Goal: Register for event/course

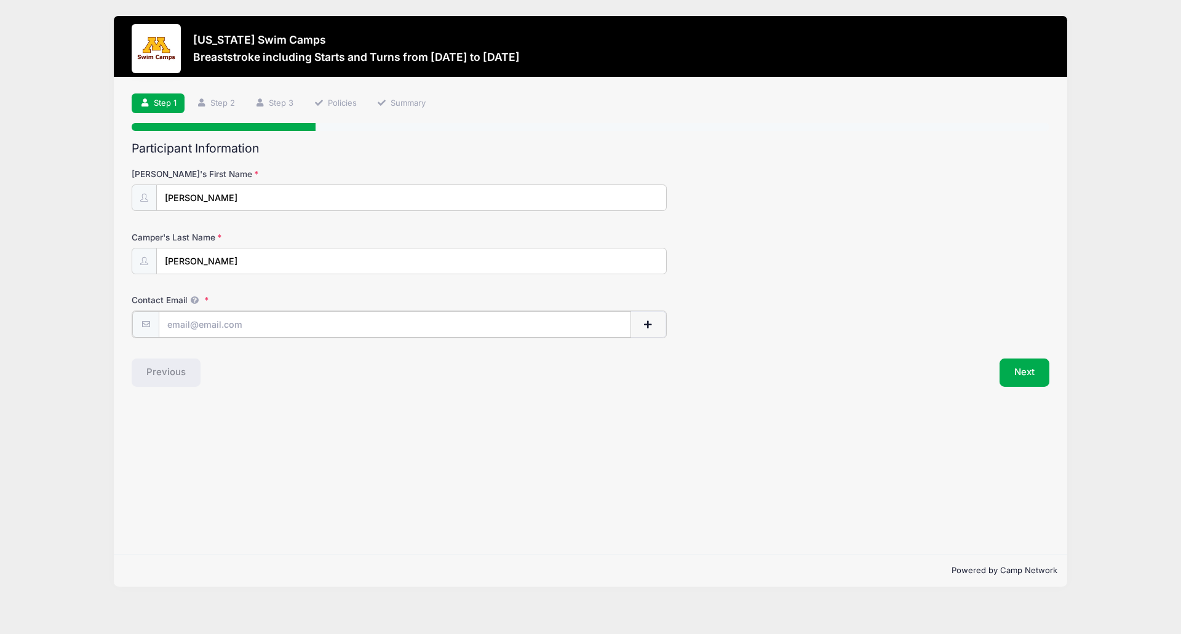
click at [237, 321] on input "Contact Email" at bounding box center [395, 324] width 472 height 26
type input "[EMAIL_ADDRESS][DOMAIN_NAME]"
click at [1012, 368] on button "Next" at bounding box center [1024, 373] width 50 height 28
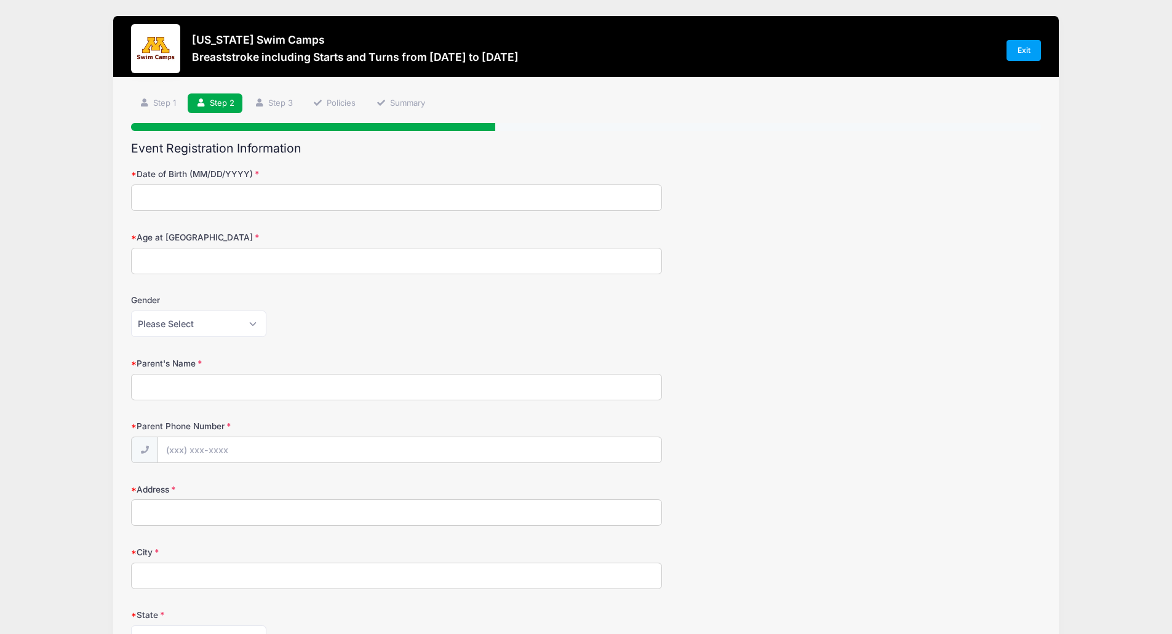
click at [224, 196] on input "Date of Birth (MM/DD/YYYY)" at bounding box center [396, 198] width 531 height 26
type input "0"
type input "[DATE]"
type input "15"
click at [260, 319] on select "Please Select [DEMOGRAPHIC_DATA] [DEMOGRAPHIC_DATA]" at bounding box center [198, 324] width 135 height 26
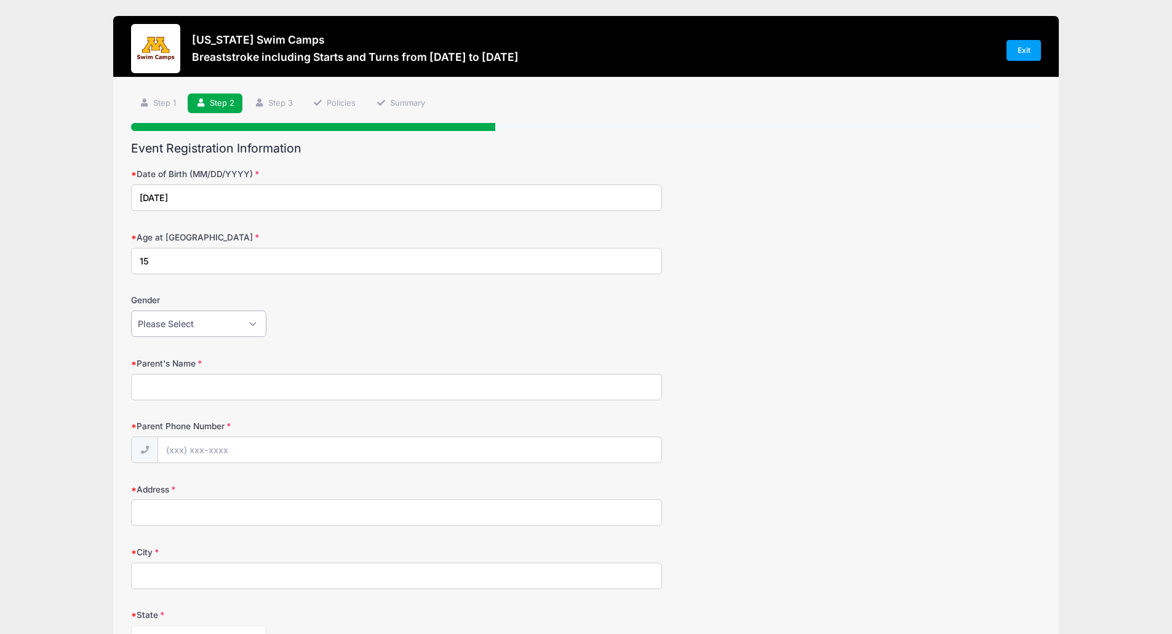
select select "[DEMOGRAPHIC_DATA]"
click at [131, 311] on select "Please Select [DEMOGRAPHIC_DATA] [DEMOGRAPHIC_DATA]" at bounding box center [198, 324] width 135 height 26
drag, startPoint x: 196, startPoint y: 395, endPoint x: 197, endPoint y: 367, distance: 27.7
click at [196, 395] on input "Parent's Name" at bounding box center [396, 387] width 531 height 26
type input "[PERSON_NAME]"
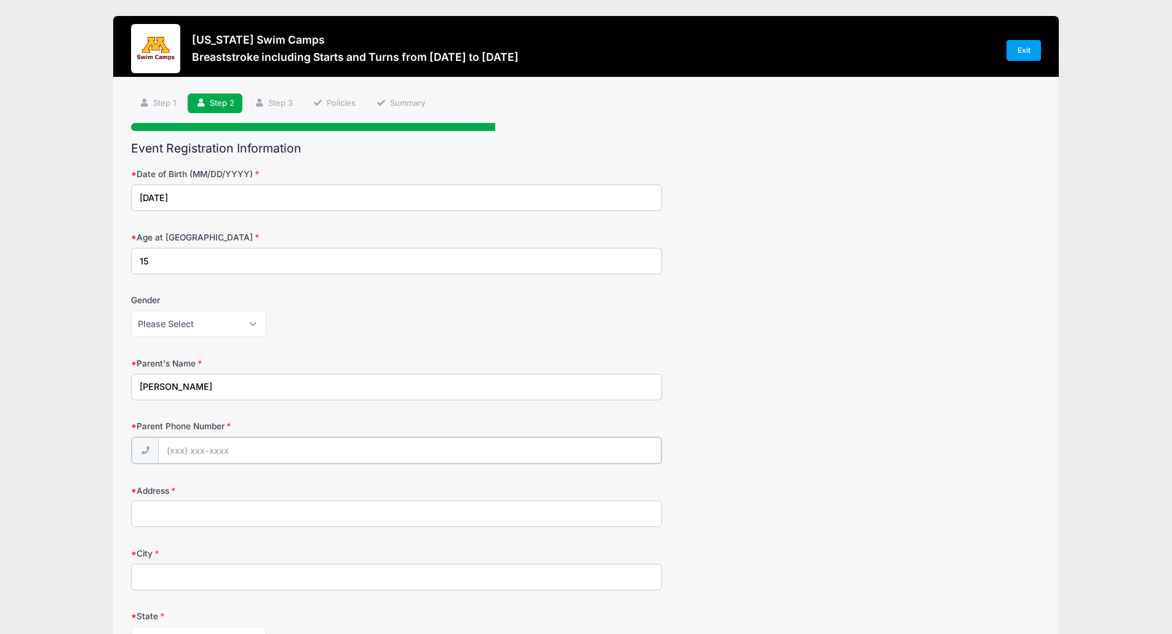
type input "[PHONE_NUMBER]"
type input "[STREET_ADDRESS]"
type input "Stillwater"
select select "MN"
type input "55082"
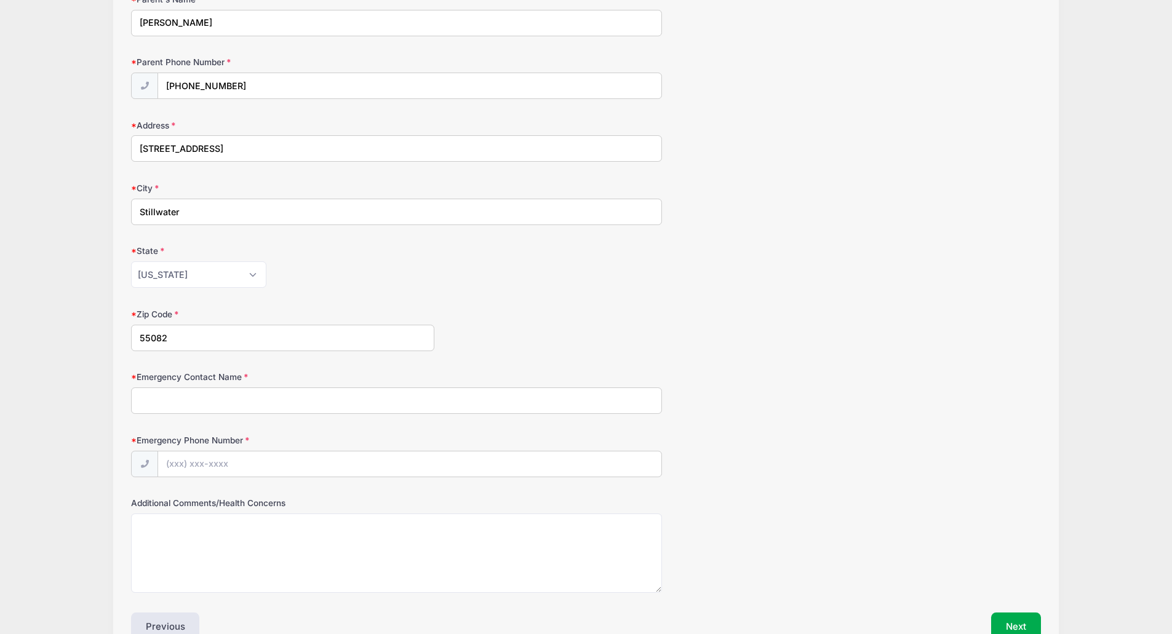
scroll to position [369, 0]
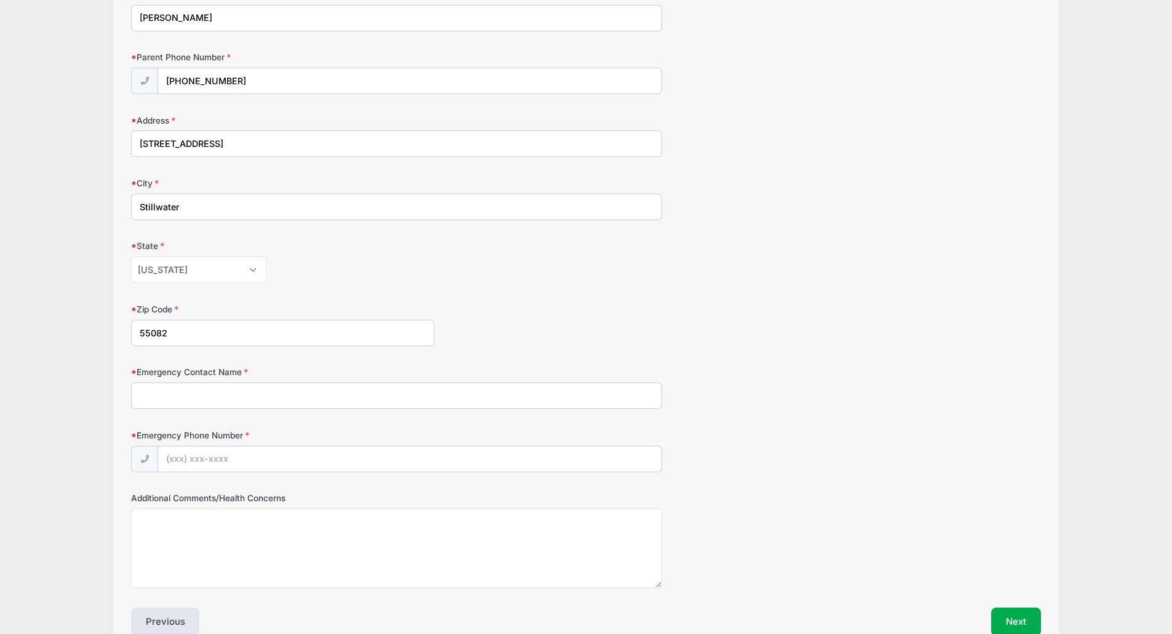
click at [178, 396] on input "Emergency Contact Name" at bounding box center [396, 396] width 531 height 26
type input "[PERSON_NAME] and [PERSON_NAME]"
type input "[PHONE_NUMBER]"
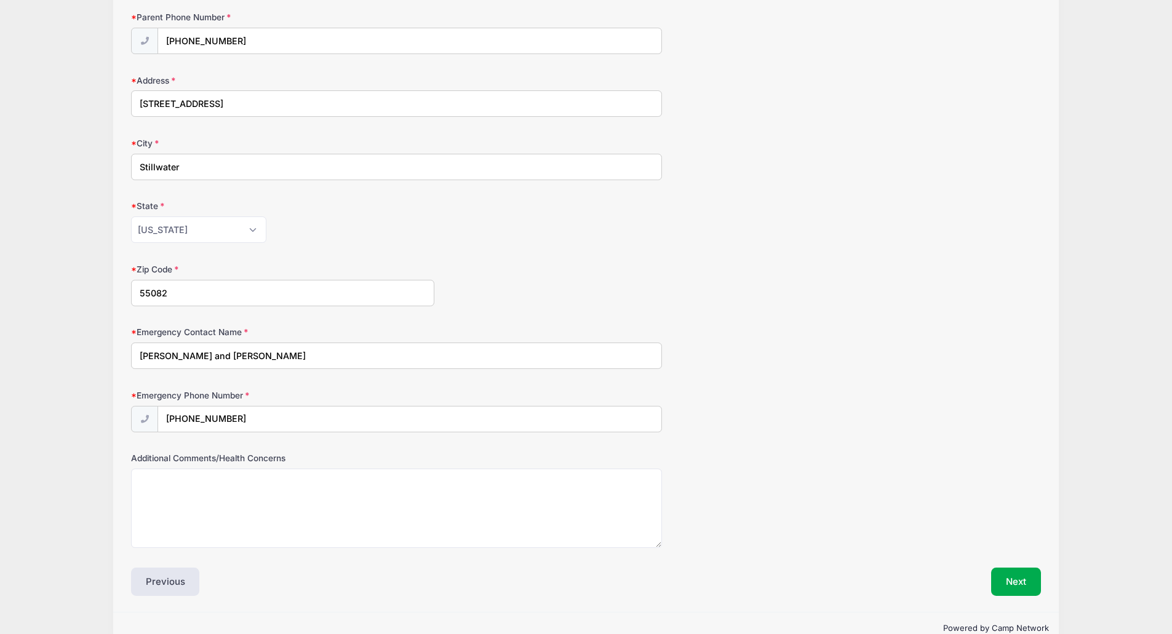
scroll to position [435, 0]
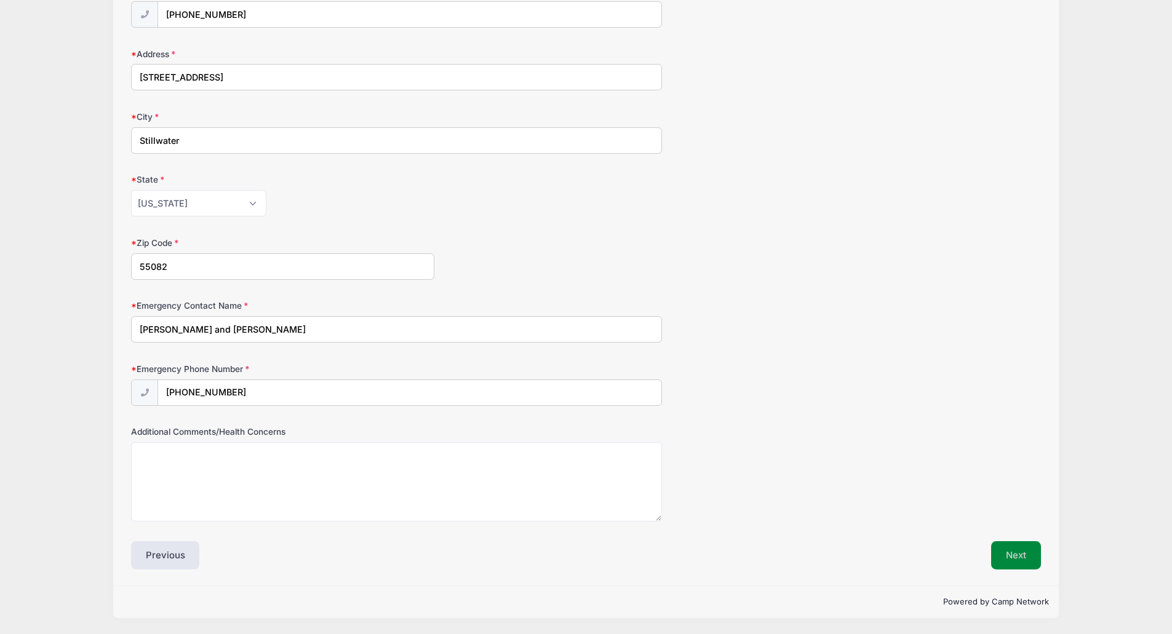
click at [1011, 554] on button "Next" at bounding box center [1016, 555] width 50 height 28
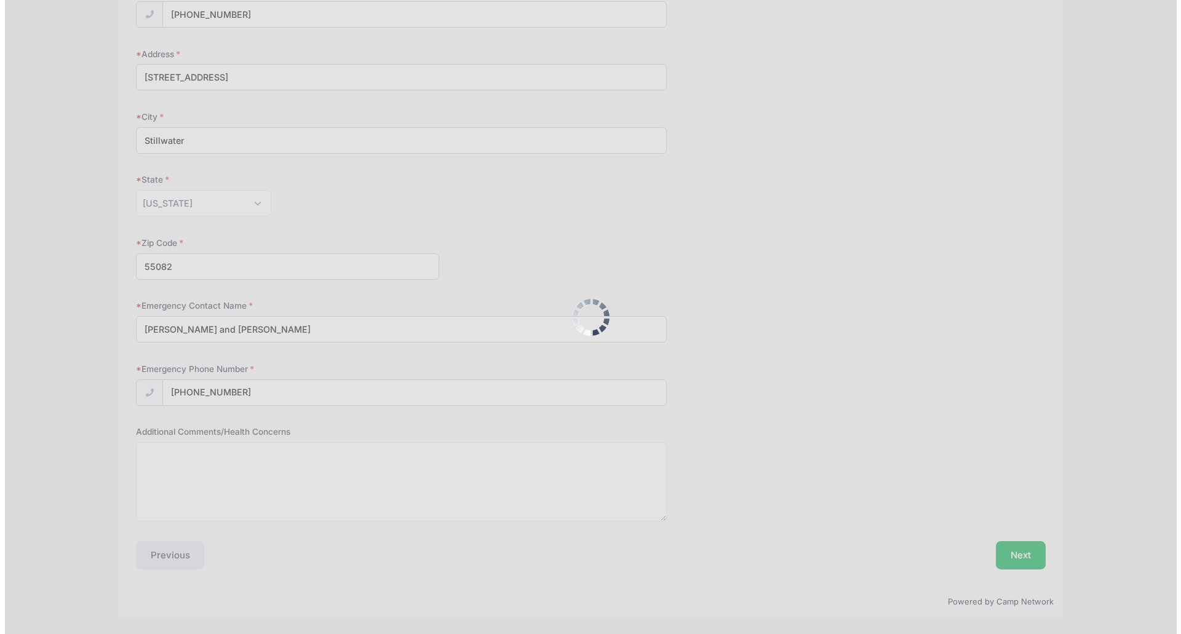
scroll to position [0, 0]
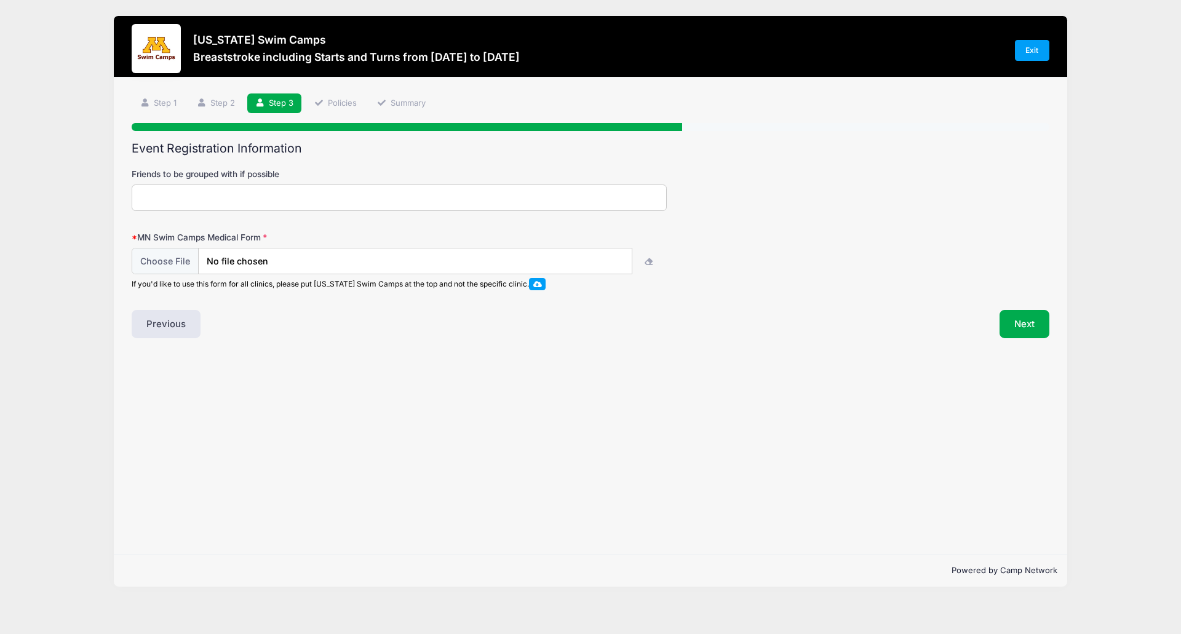
click at [538, 282] on span at bounding box center [537, 283] width 9 height 7
click at [156, 257] on input "file" at bounding box center [381, 261] width 499 height 26
type input "C:\fakepath\Swim Camp Medical Release Form.pdf"
click at [1022, 321] on button "Next" at bounding box center [1024, 324] width 50 height 28
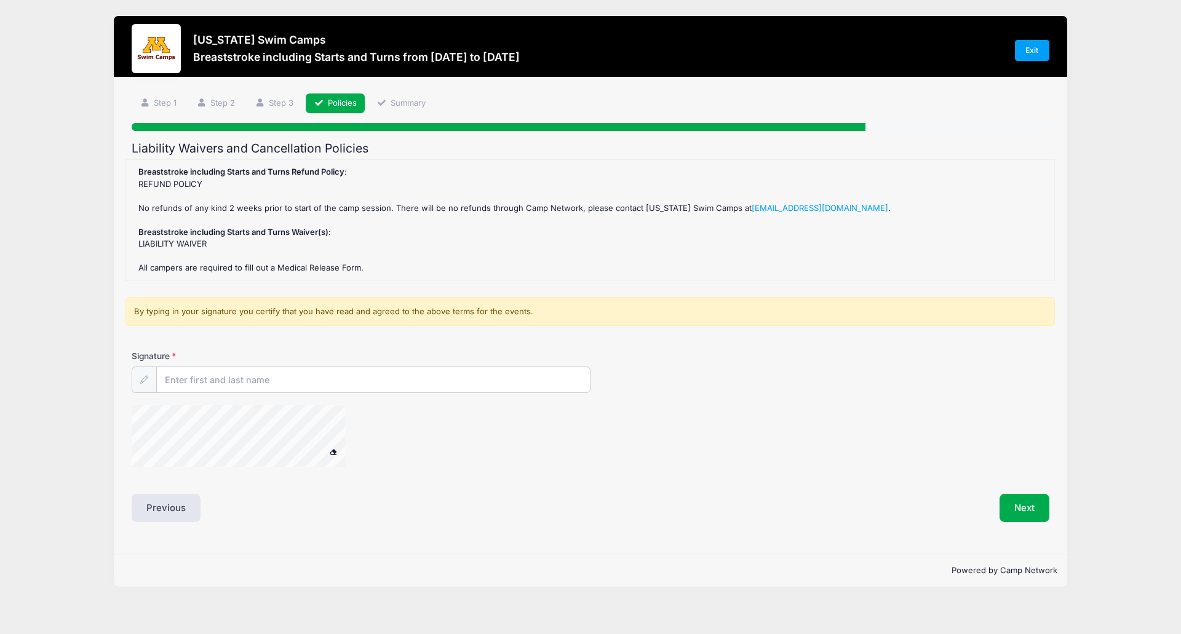
click at [173, 235] on strong "Breaststroke including Starts and Turns Waiver(s)" at bounding box center [233, 232] width 190 height 10
click at [183, 386] on input "Signature" at bounding box center [373, 380] width 433 height 26
type input "[PERSON_NAME]"
click at [330, 452] on span at bounding box center [333, 451] width 9 height 7
click at [1019, 514] on button "Next" at bounding box center [1024, 508] width 50 height 28
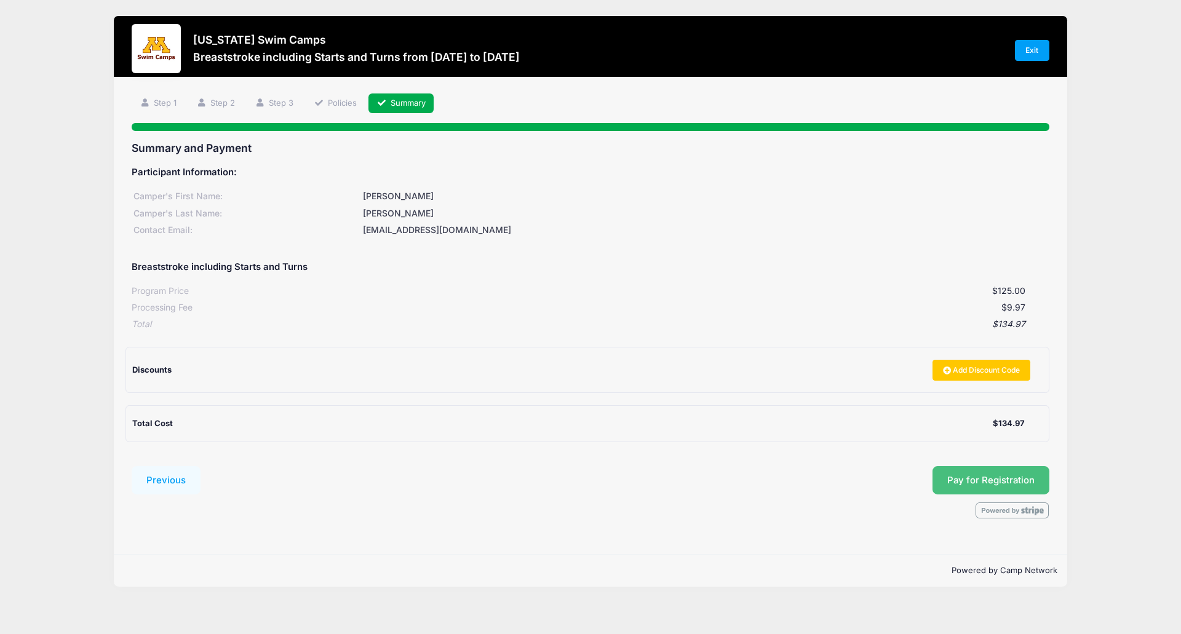
click at [974, 475] on span "Pay for Registration" at bounding box center [990, 480] width 87 height 11
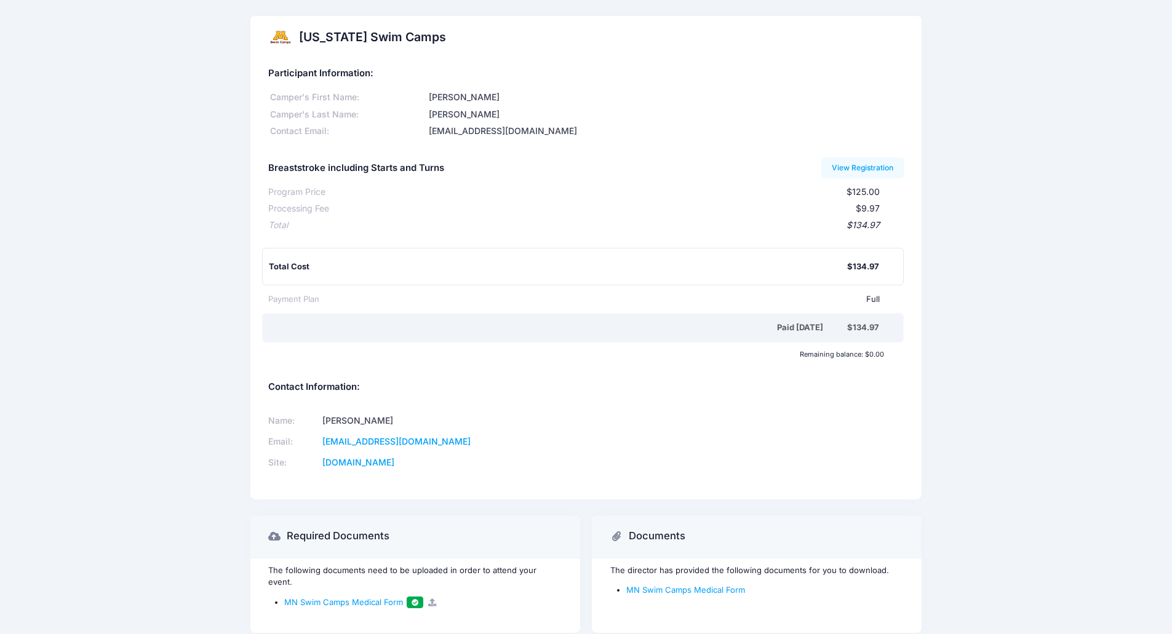
scroll to position [47, 0]
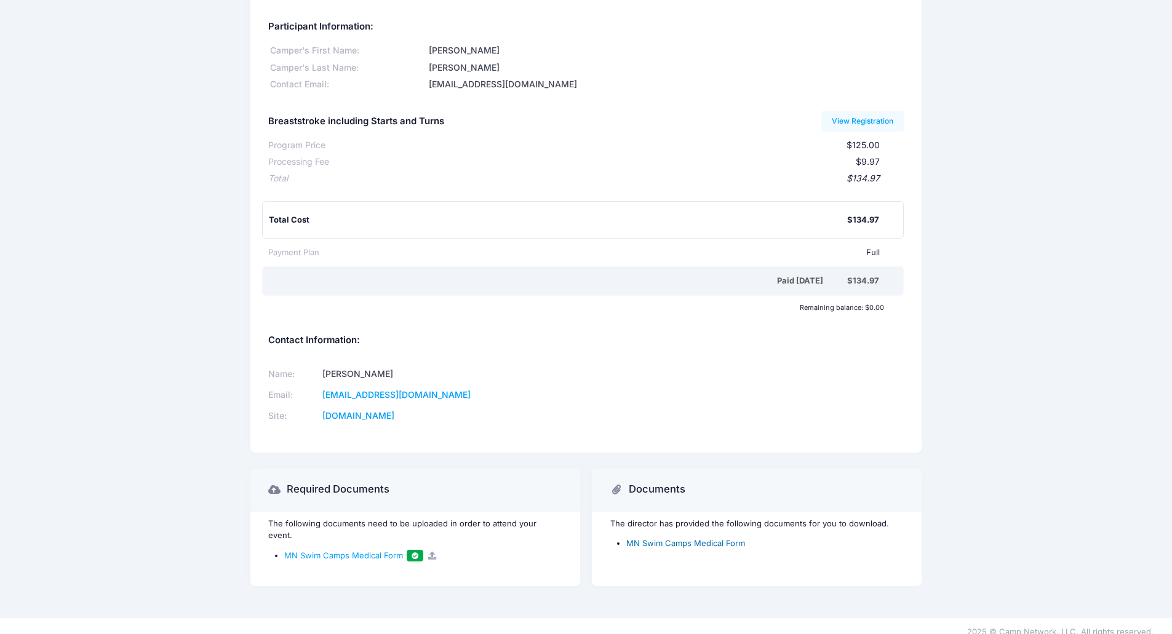
click at [727, 543] on link "MN Swim Camps Medical Form" at bounding box center [685, 543] width 119 height 10
